Goal: Use online tool/utility: Utilize a website feature to perform a specific function

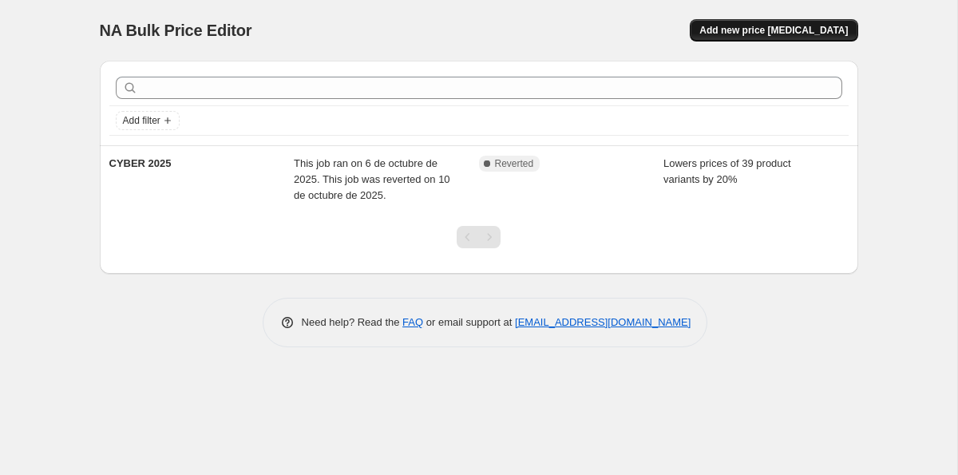
click at [768, 38] on button "Add new price change job" at bounding box center [773, 30] width 168 height 22
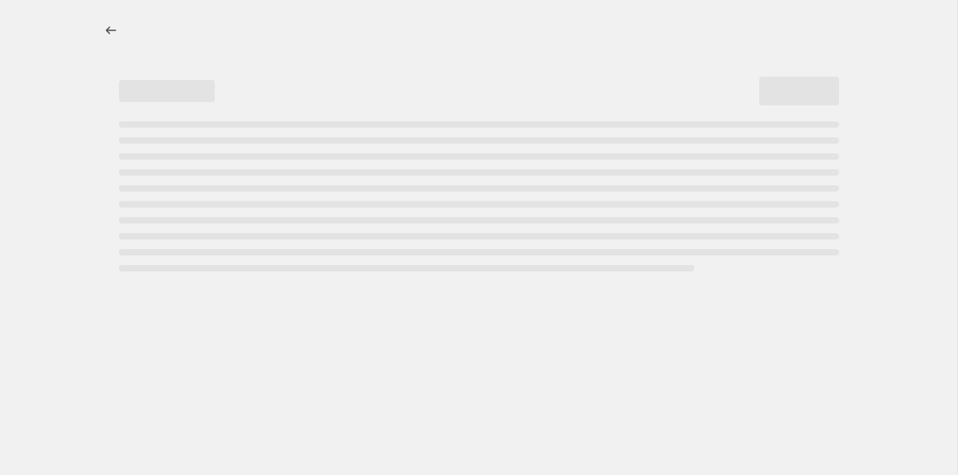
select select "percentage"
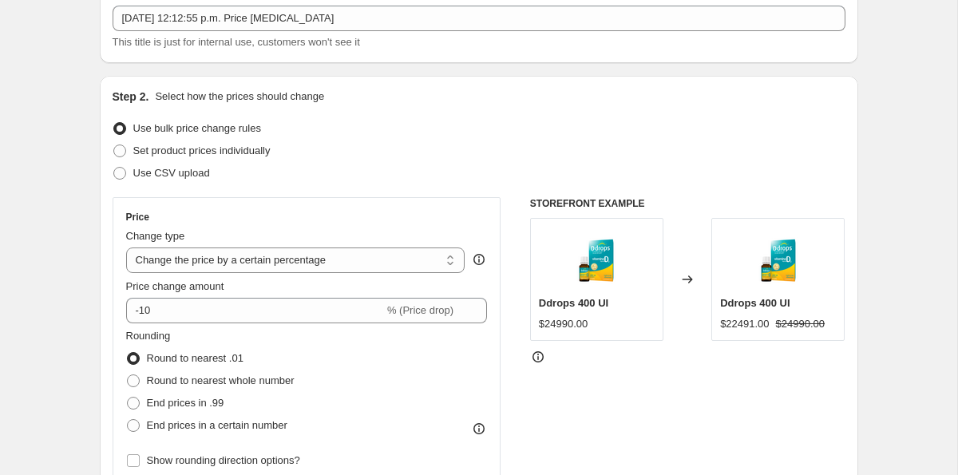
scroll to position [90, 0]
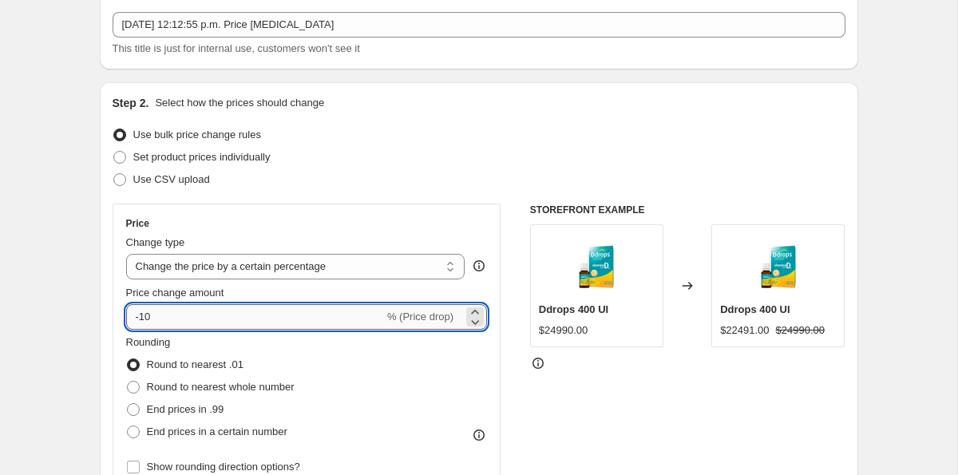
click at [198, 320] on input "-10" at bounding box center [255, 317] width 258 height 26
click at [468, 306] on icon at bounding box center [475, 312] width 16 height 16
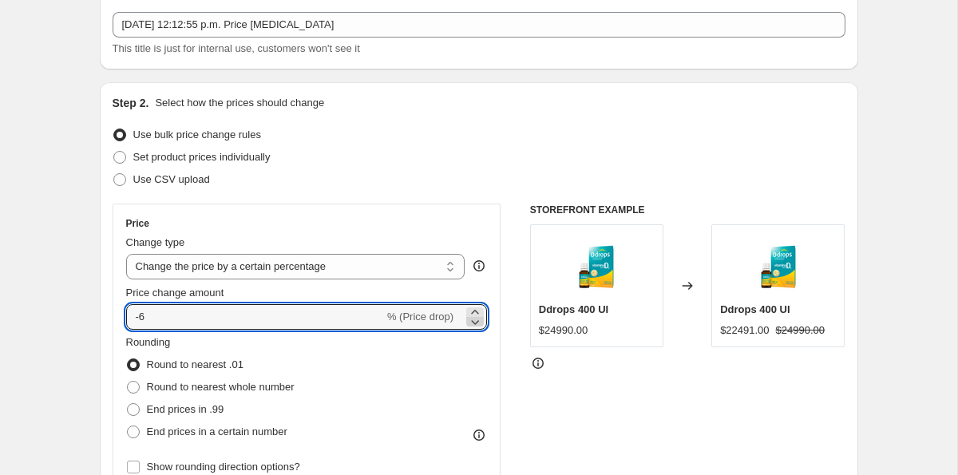
click at [472, 322] on icon at bounding box center [475, 322] width 16 height 16
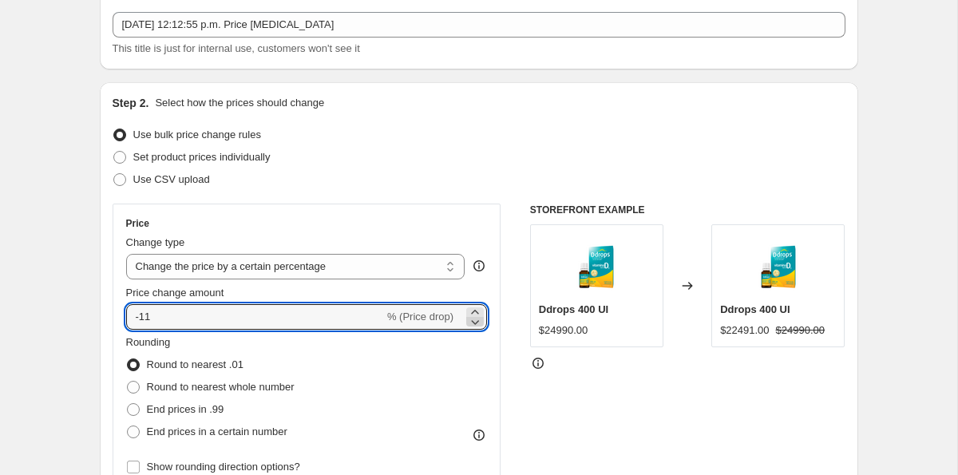
click at [472, 322] on icon at bounding box center [475, 322] width 16 height 16
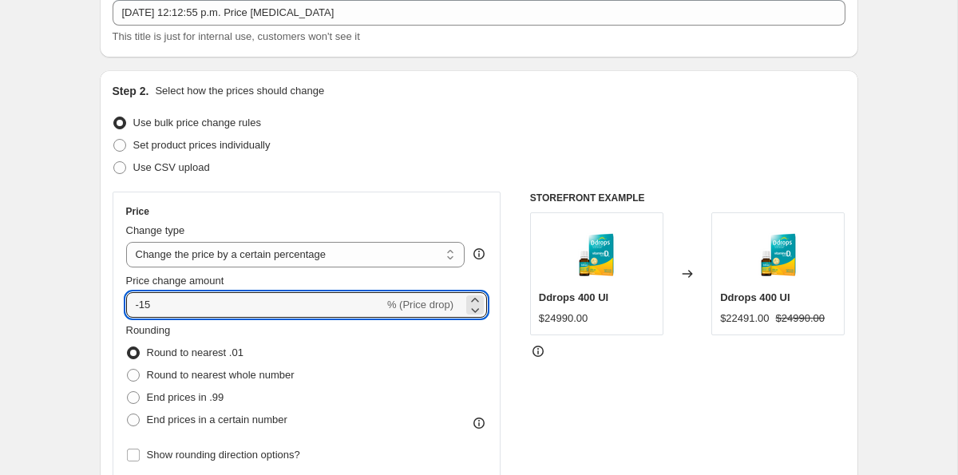
scroll to position [104, 0]
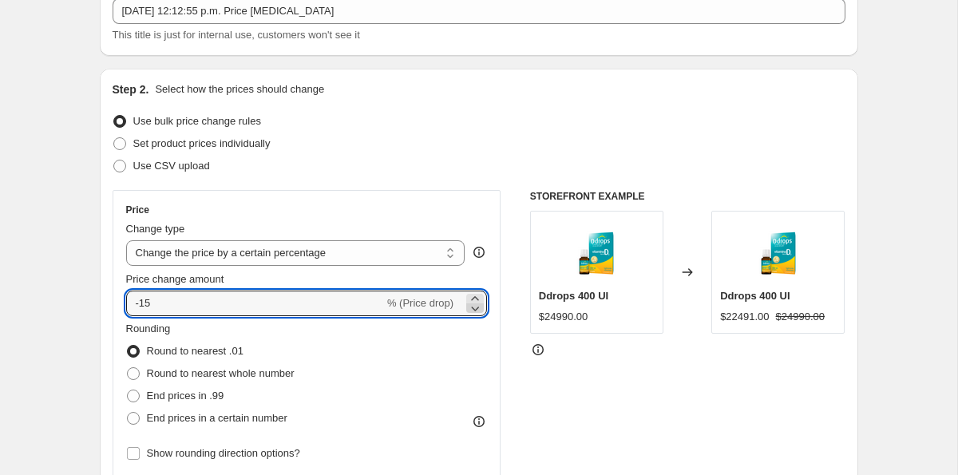
click at [468, 309] on icon at bounding box center [475, 308] width 16 height 16
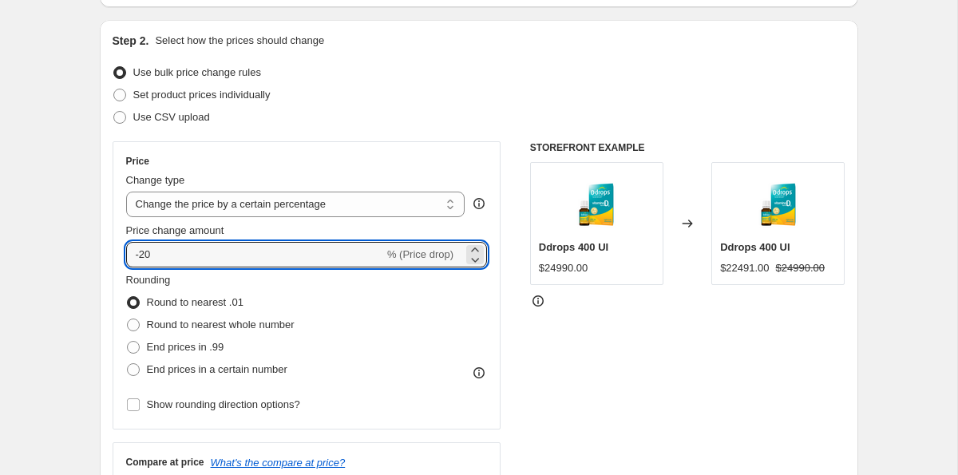
scroll to position [155, 0]
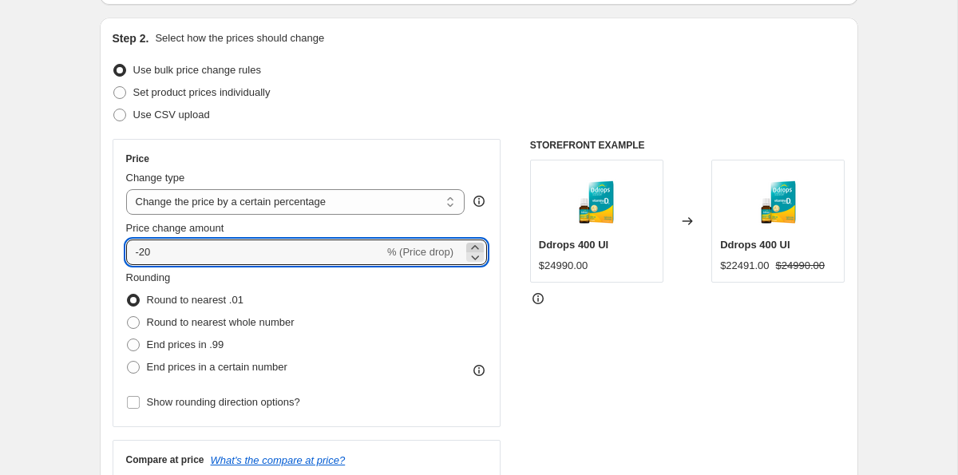
click at [468, 247] on icon at bounding box center [475, 247] width 16 height 16
click at [470, 259] on icon at bounding box center [475, 257] width 16 height 16
click at [470, 260] on icon at bounding box center [475, 257] width 16 height 16
type input "-20"
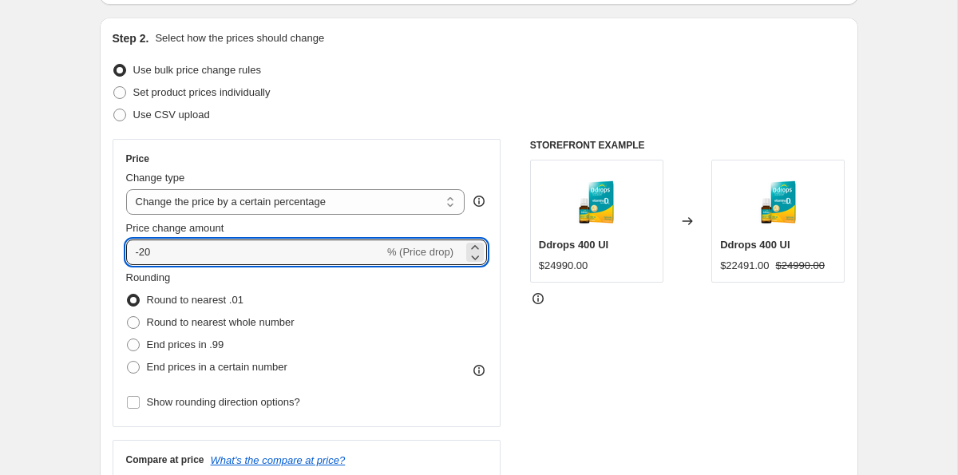
click at [463, 290] on div "Rounding Round to nearest .01 Round to nearest whole number End prices in .99 E…" at bounding box center [306, 324] width 361 height 109
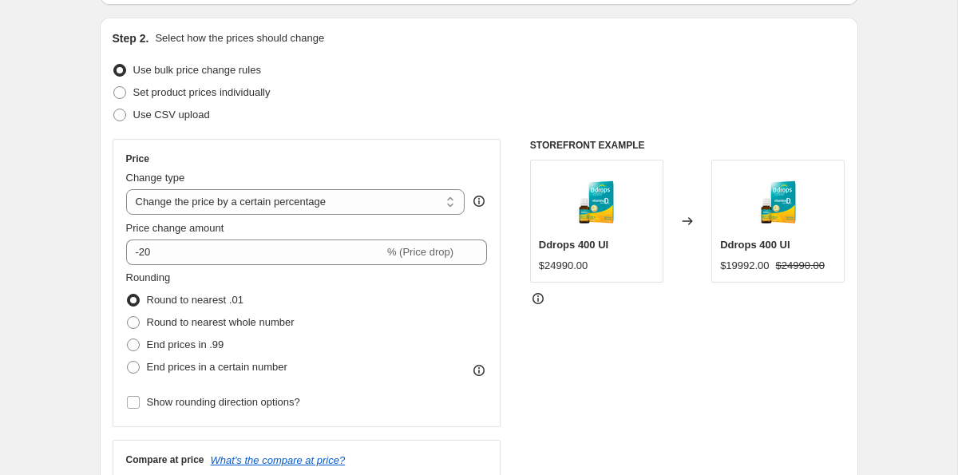
scroll to position [166, 0]
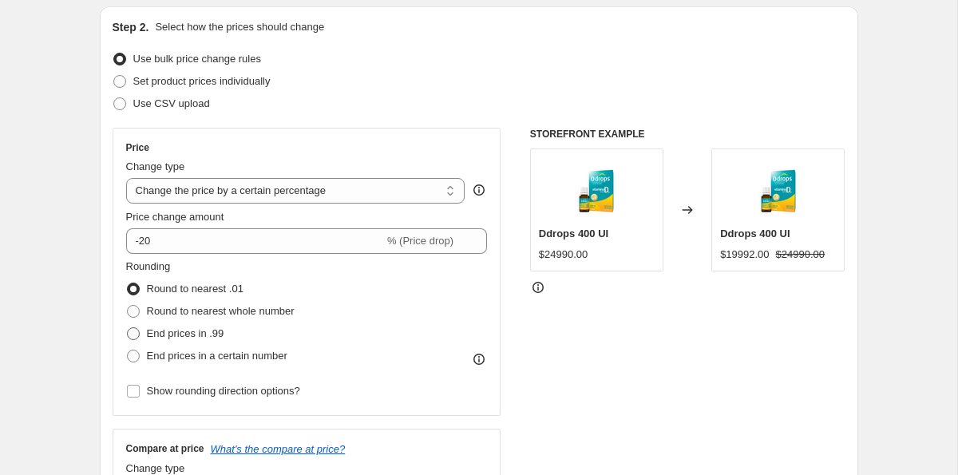
click at [134, 338] on span at bounding box center [133, 333] width 13 height 13
click at [128, 328] on input "End prices in .99" at bounding box center [127, 327] width 1 height 1
radio input "true"
click at [133, 281] on label "Round to nearest .01" at bounding box center [184, 289] width 117 height 22
click at [128, 282] on input "Round to nearest .01" at bounding box center [127, 282] width 1 height 1
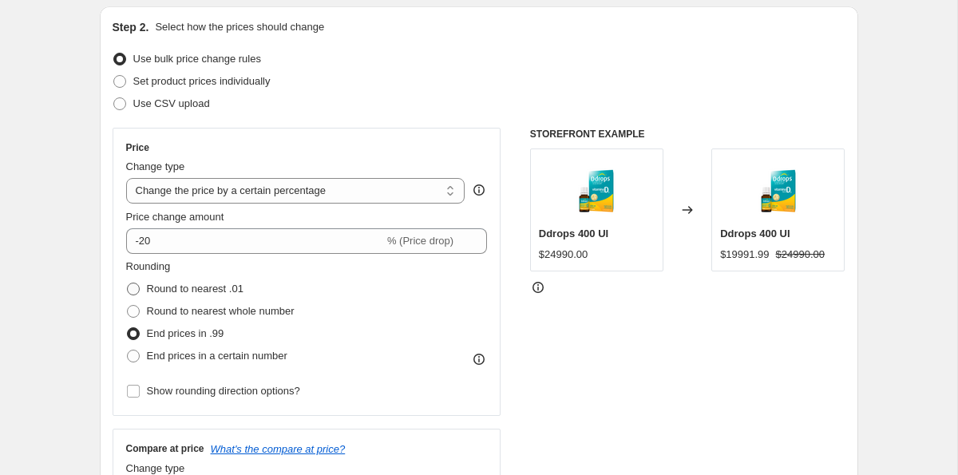
radio input "true"
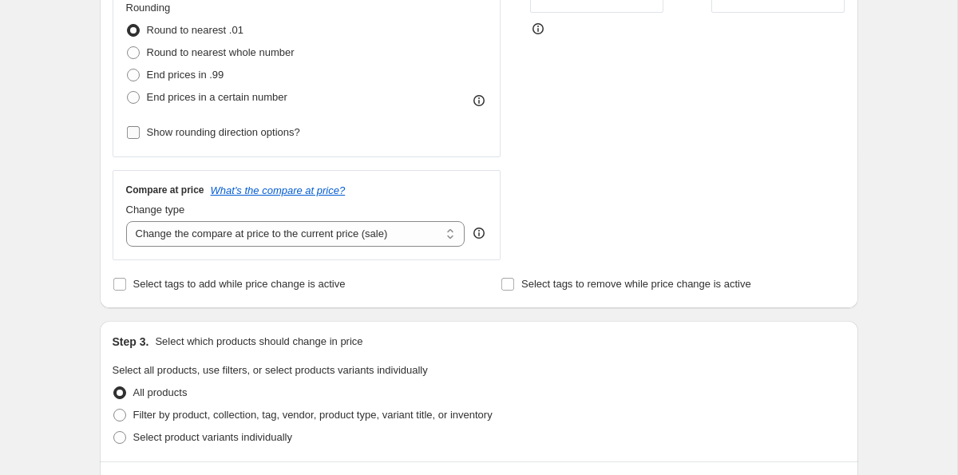
scroll to position [426, 0]
click at [215, 231] on select "Change the compare at price to the current price (sale) Change the compare at p…" at bounding box center [295, 232] width 339 height 26
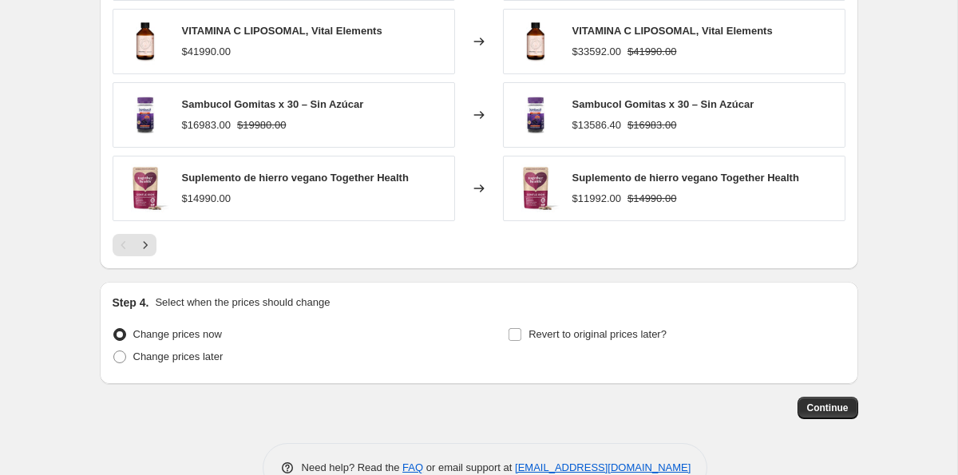
scroll to position [1103, 0]
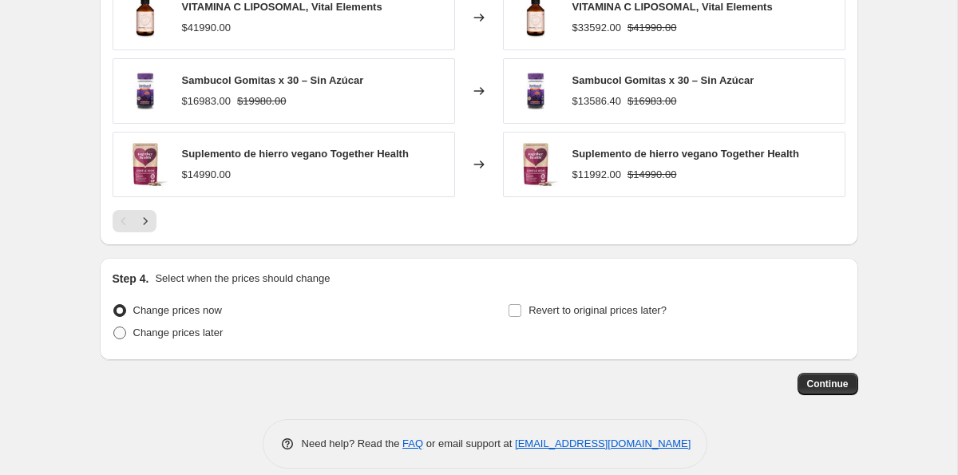
click at [129, 335] on label "Change prices later" at bounding box center [168, 333] width 111 height 22
click at [114, 327] on input "Change prices later" at bounding box center [113, 326] width 1 height 1
radio input "true"
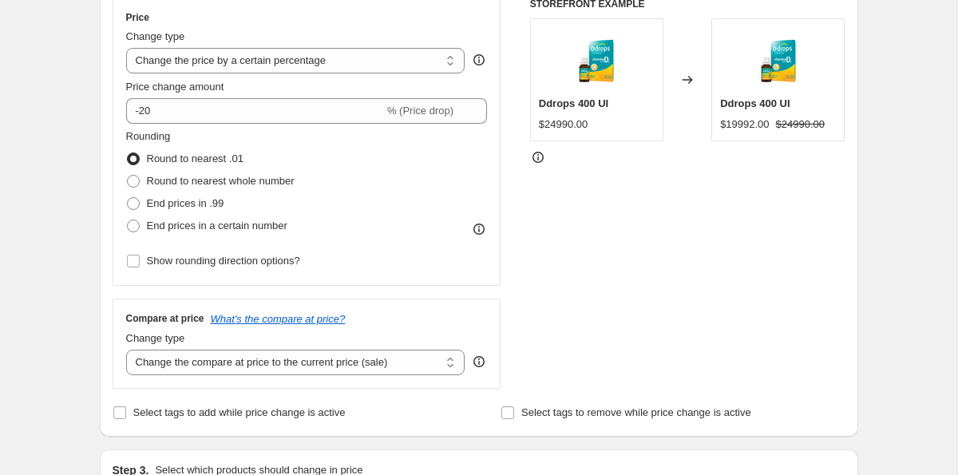
scroll to position [0, 0]
